Goal: Check status: Check status

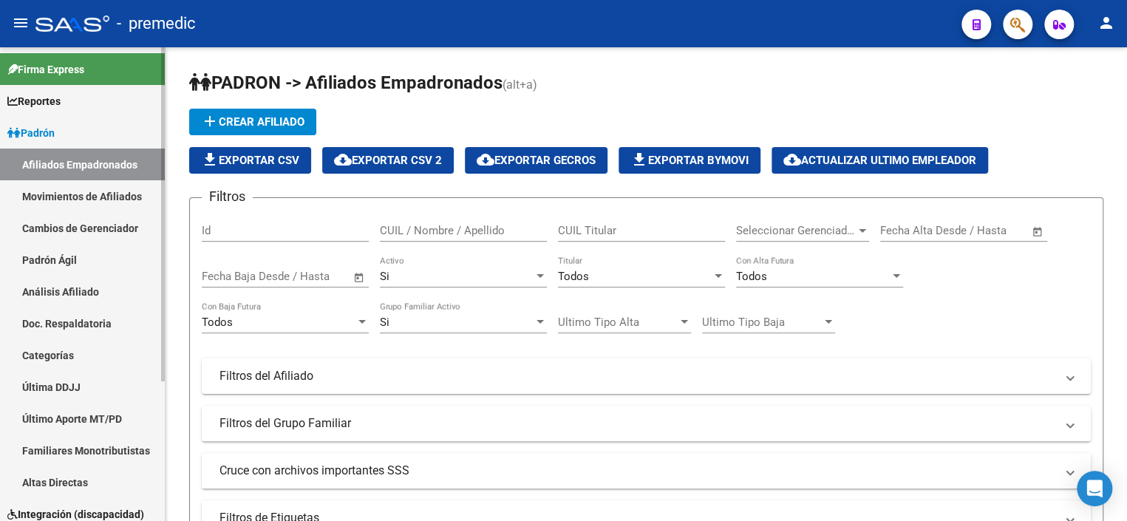
click at [74, 251] on link "Padrón Ágil" at bounding box center [82, 260] width 165 height 32
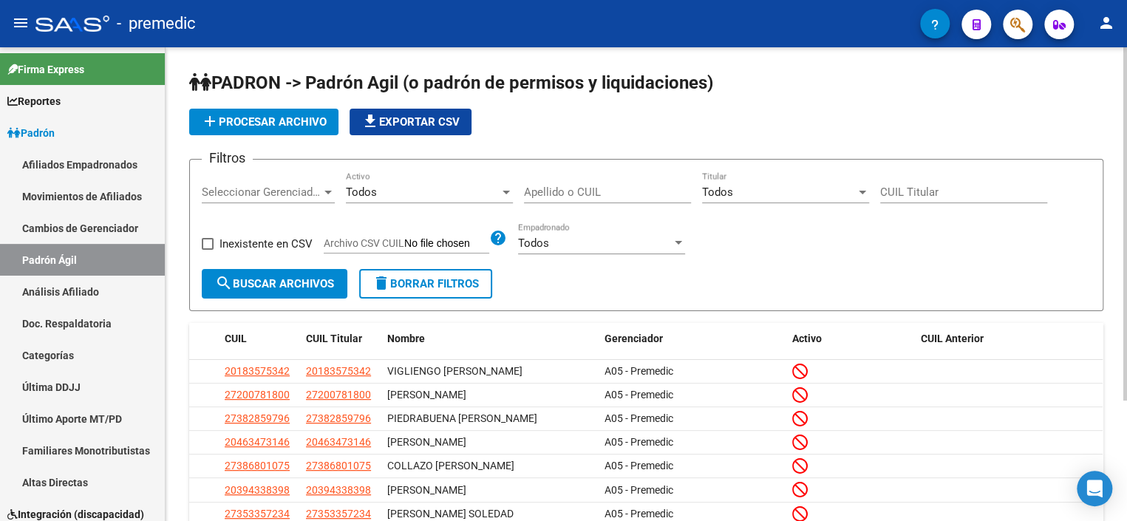
click at [966, 181] on div "CUIL Titular" at bounding box center [963, 187] width 167 height 32
click at [965, 184] on div "CUIL Titular" at bounding box center [963, 187] width 167 height 32
paste input "-27038328"
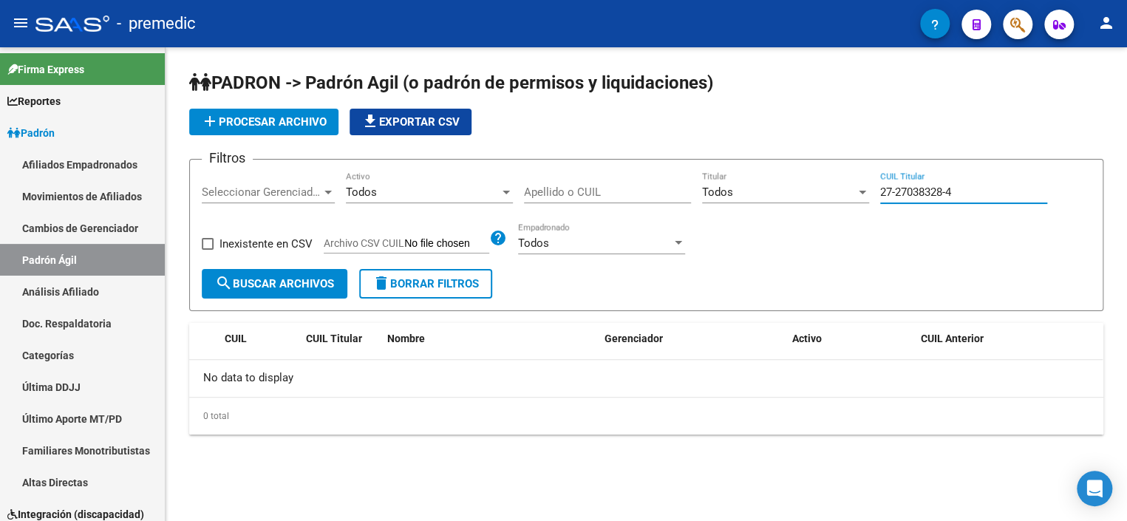
type input "27-27038328-4"
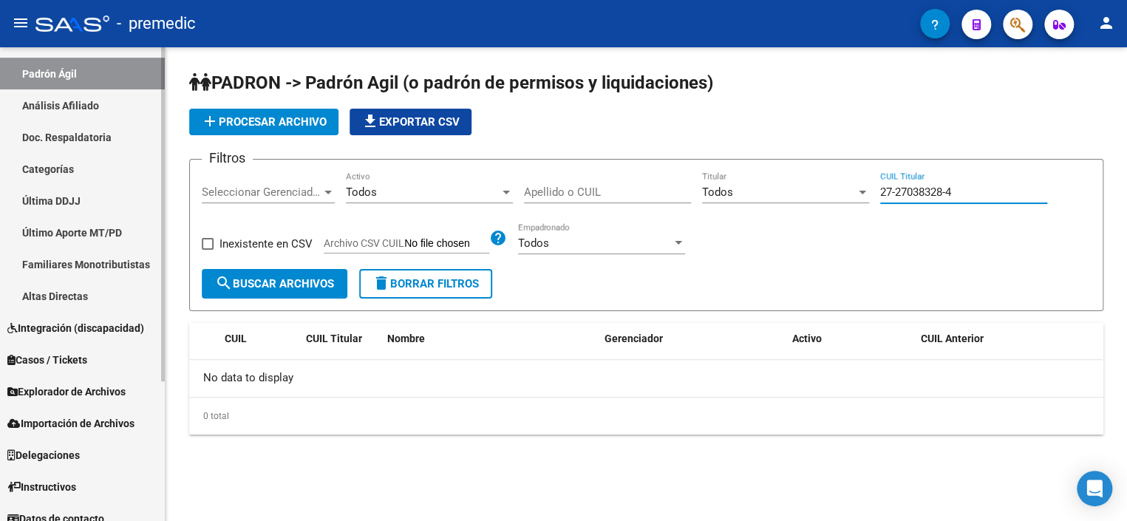
scroll to position [199, 0]
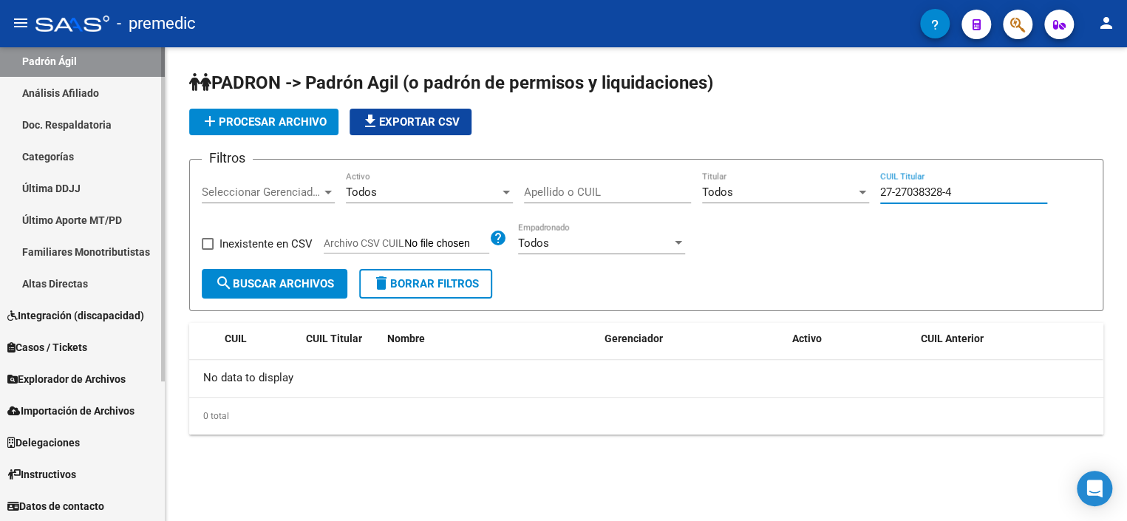
click at [109, 94] on link "Análisis Afiliado" at bounding box center [82, 93] width 165 height 32
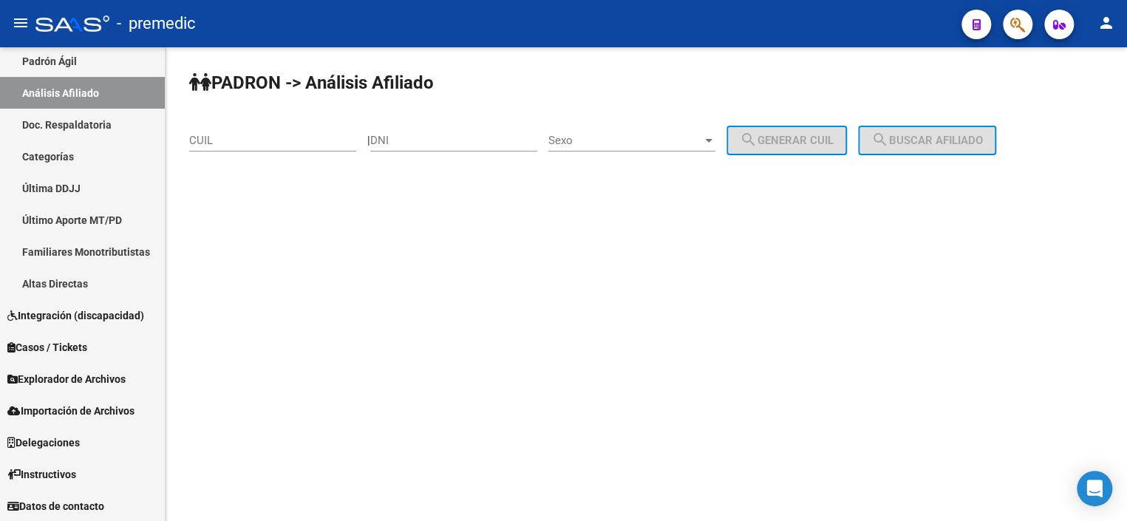
click at [305, 140] on input "CUIL" at bounding box center [272, 140] width 167 height 13
paste input "-27038328"
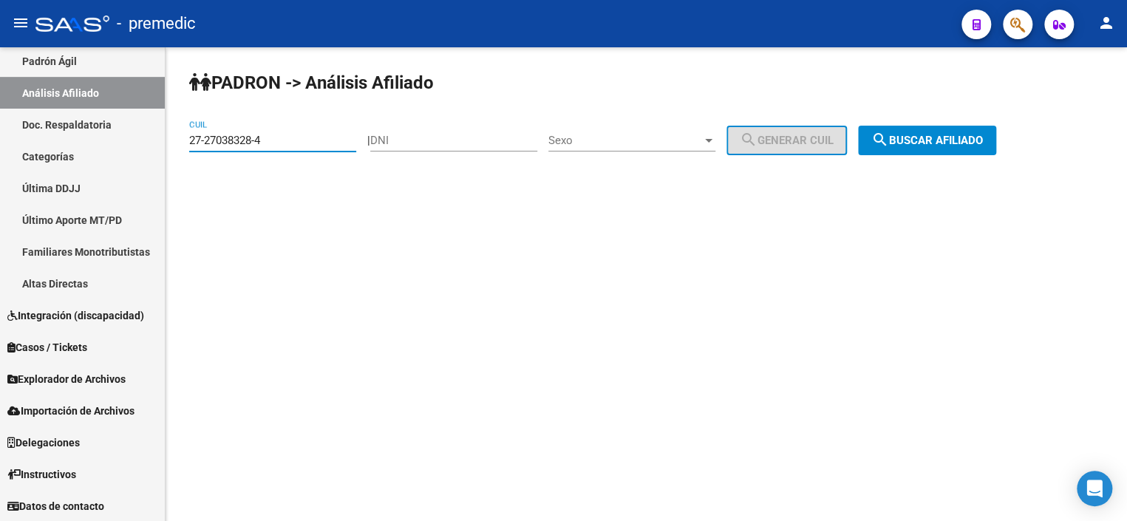
type input "27-27038328-4"
click at [910, 139] on span "search Buscar afiliado" at bounding box center [927, 140] width 112 height 13
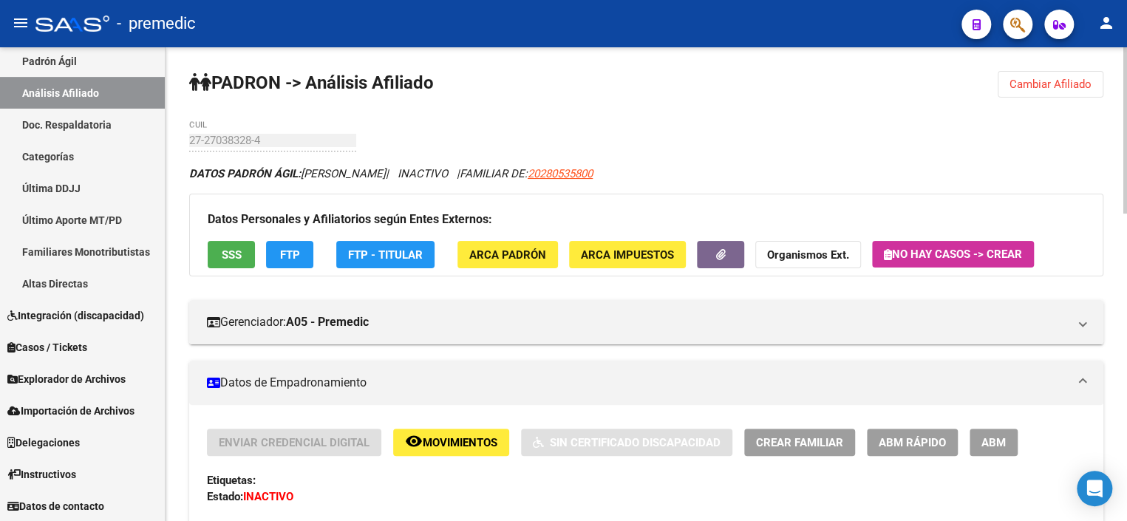
click at [281, 250] on span "FTP" at bounding box center [290, 254] width 20 height 13
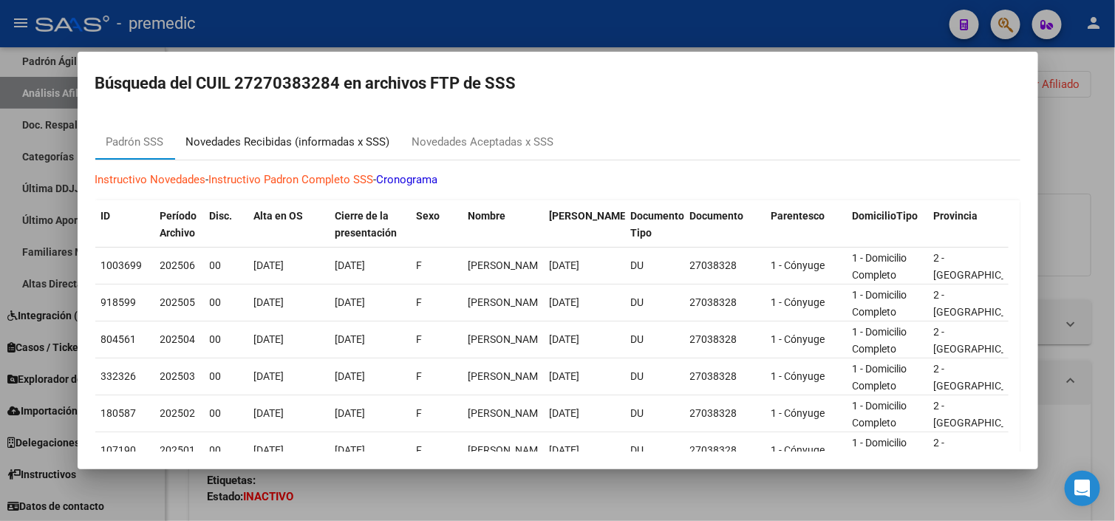
click at [264, 143] on div "Novedades Recibidas (informadas x SSS)" at bounding box center [288, 142] width 204 height 17
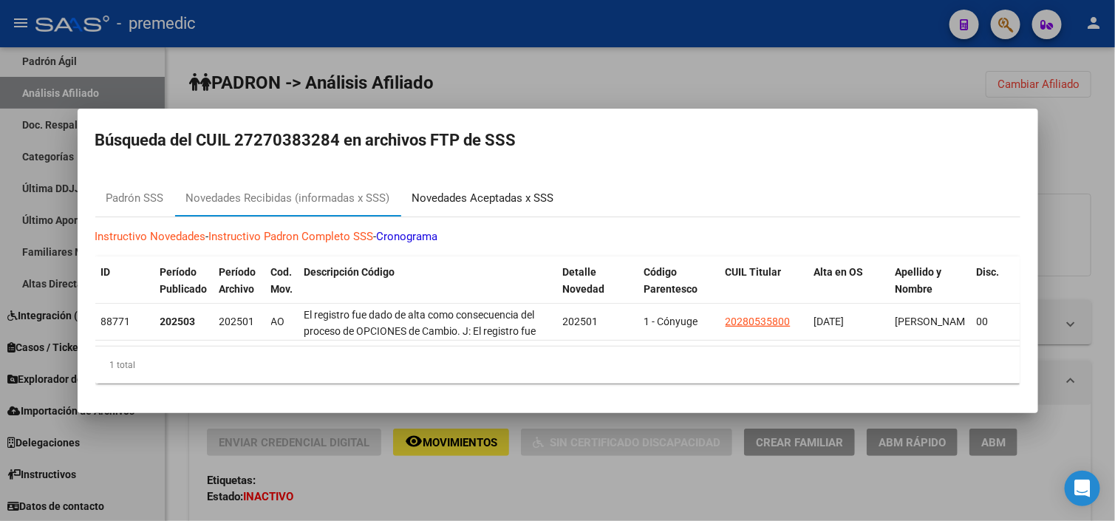
click at [443, 181] on div "Novedades Aceptadas x SSS" at bounding box center [483, 198] width 164 height 35
